Goal: Find specific page/section: Find specific page/section

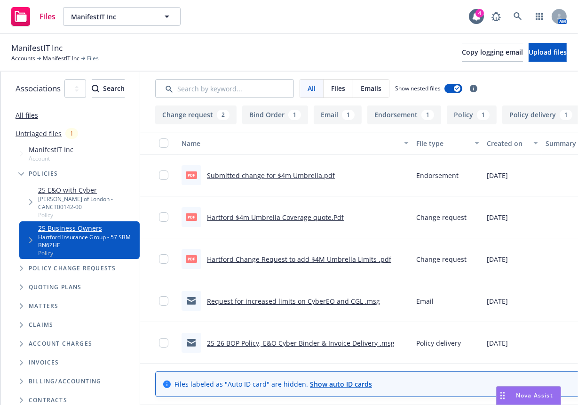
click at [294, 219] on link "Hartford $4m Umbrella Coverage quote.Pdf" at bounding box center [275, 217] width 137 height 9
click at [70, 55] on link "ManifestIT Inc" at bounding box center [61, 58] width 37 height 8
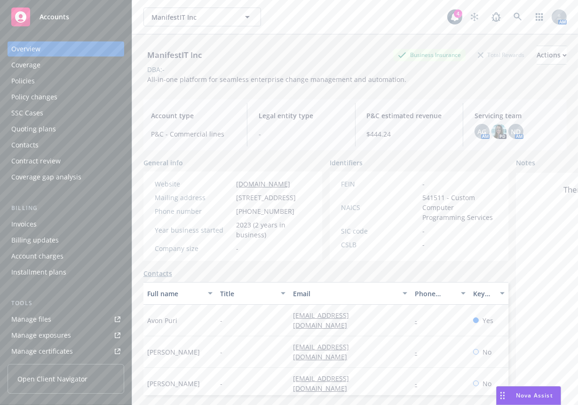
click at [63, 77] on div "Policies" at bounding box center [65, 80] width 109 height 15
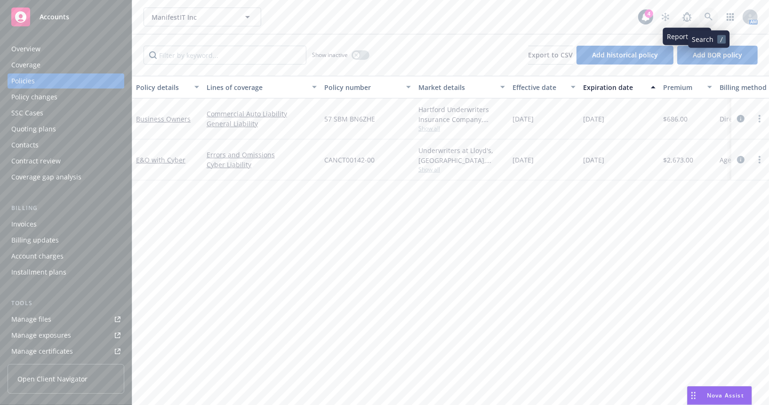
click at [578, 18] on icon at bounding box center [709, 17] width 8 height 8
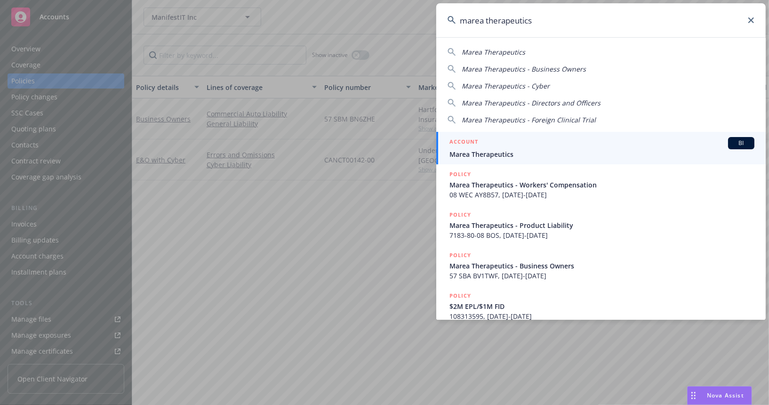
type input "marea therapeutics"
click at [481, 155] on span "Marea Therapeutics" at bounding box center [601, 154] width 305 height 10
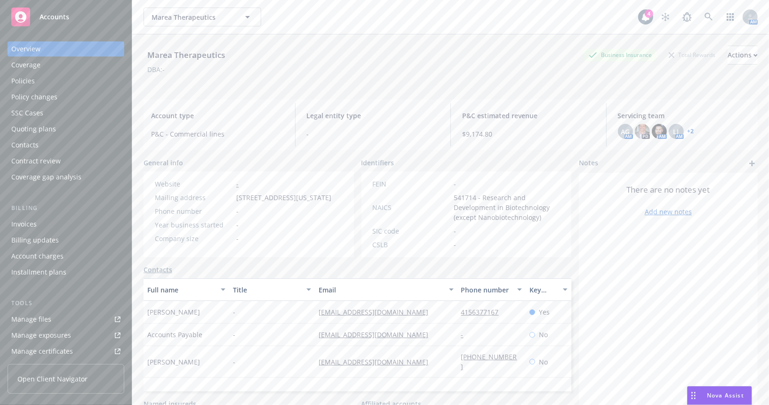
click at [52, 84] on div "Policies" at bounding box center [65, 80] width 109 height 15
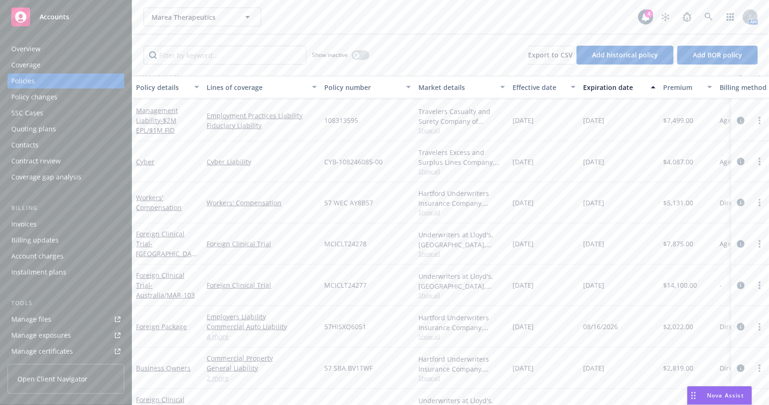
scroll to position [179, 0]
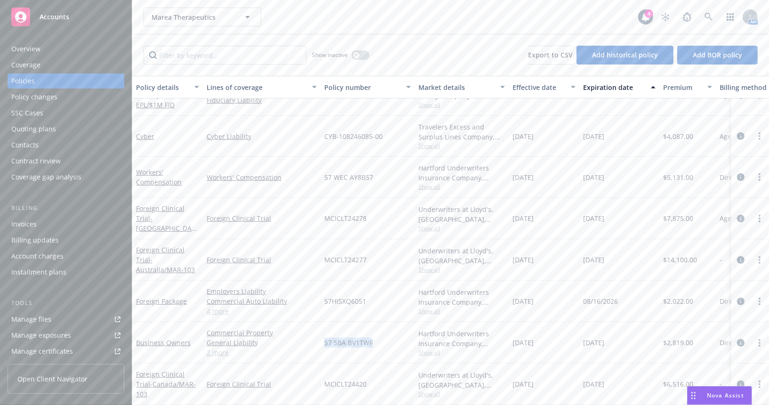
drag, startPoint x: 373, startPoint y: 335, endPoint x: 325, endPoint y: 337, distance: 48.5
click at [325, 337] on div "57 SBA BV1TWF" at bounding box center [368, 342] width 94 height 41
copy span "57 SBA BV1TWF"
